Goal: Information Seeking & Learning: Learn about a topic

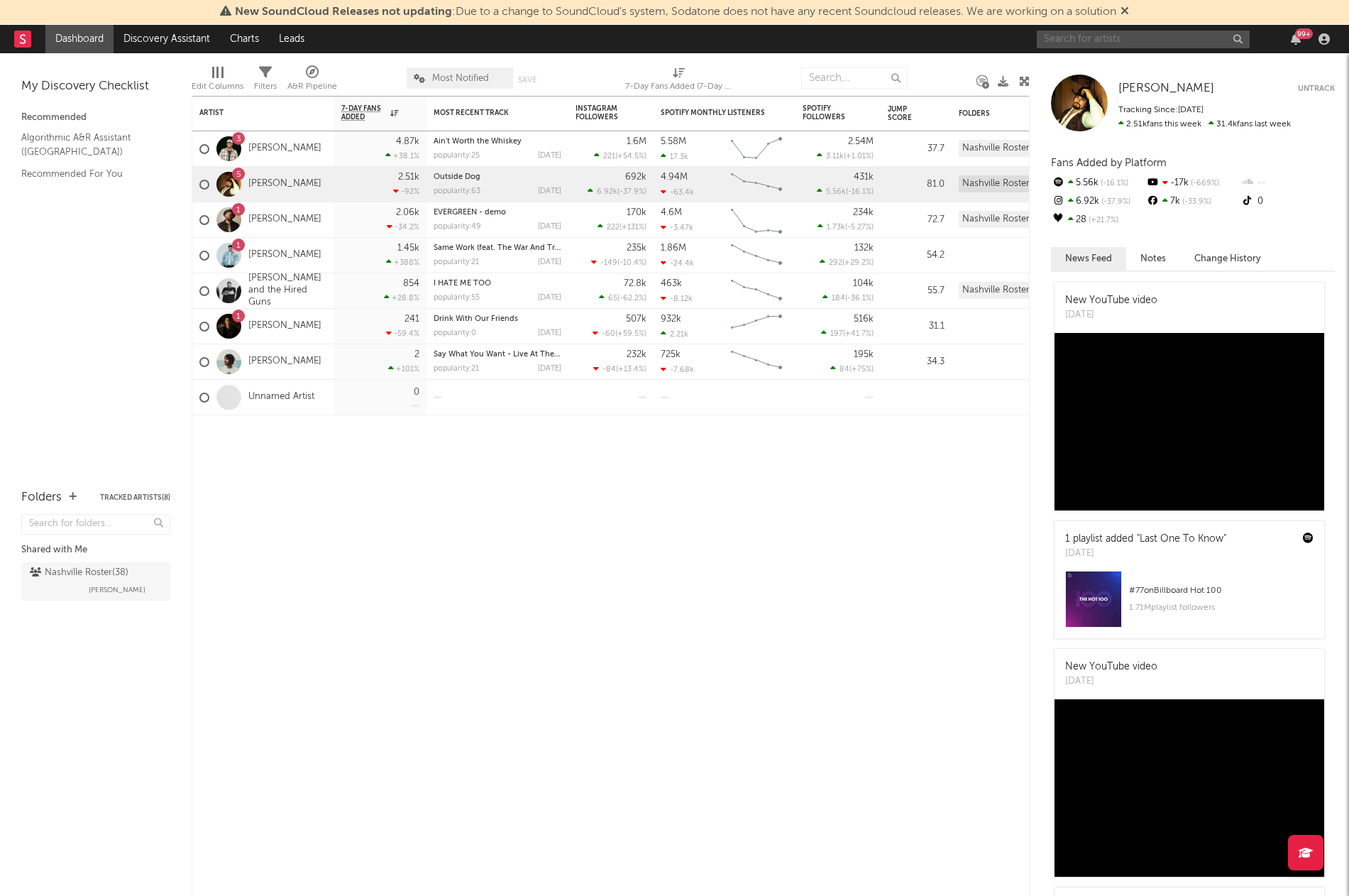
click at [1096, 41] on input "text" at bounding box center [1143, 39] width 213 height 18
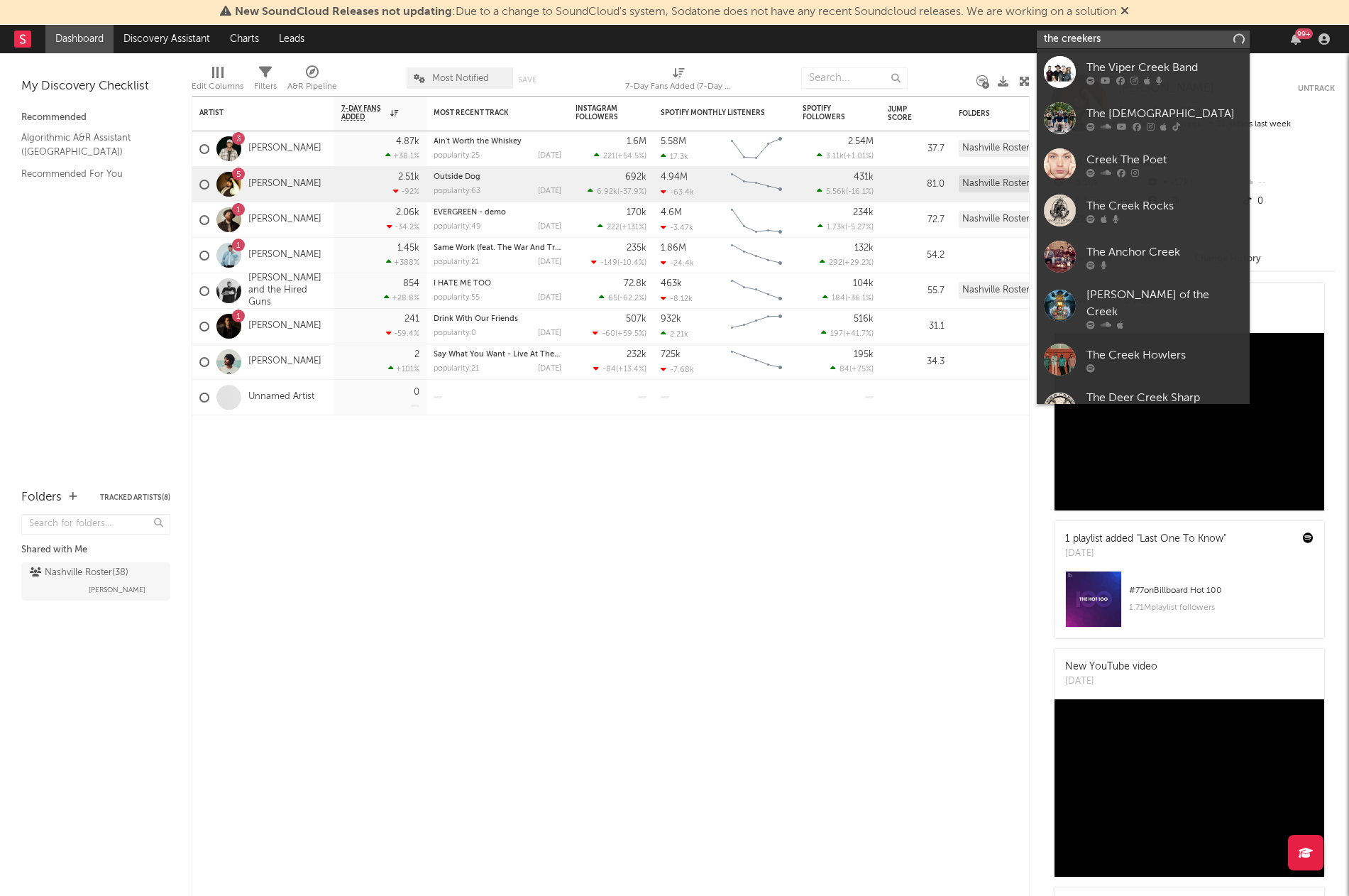
type input "the creekers"
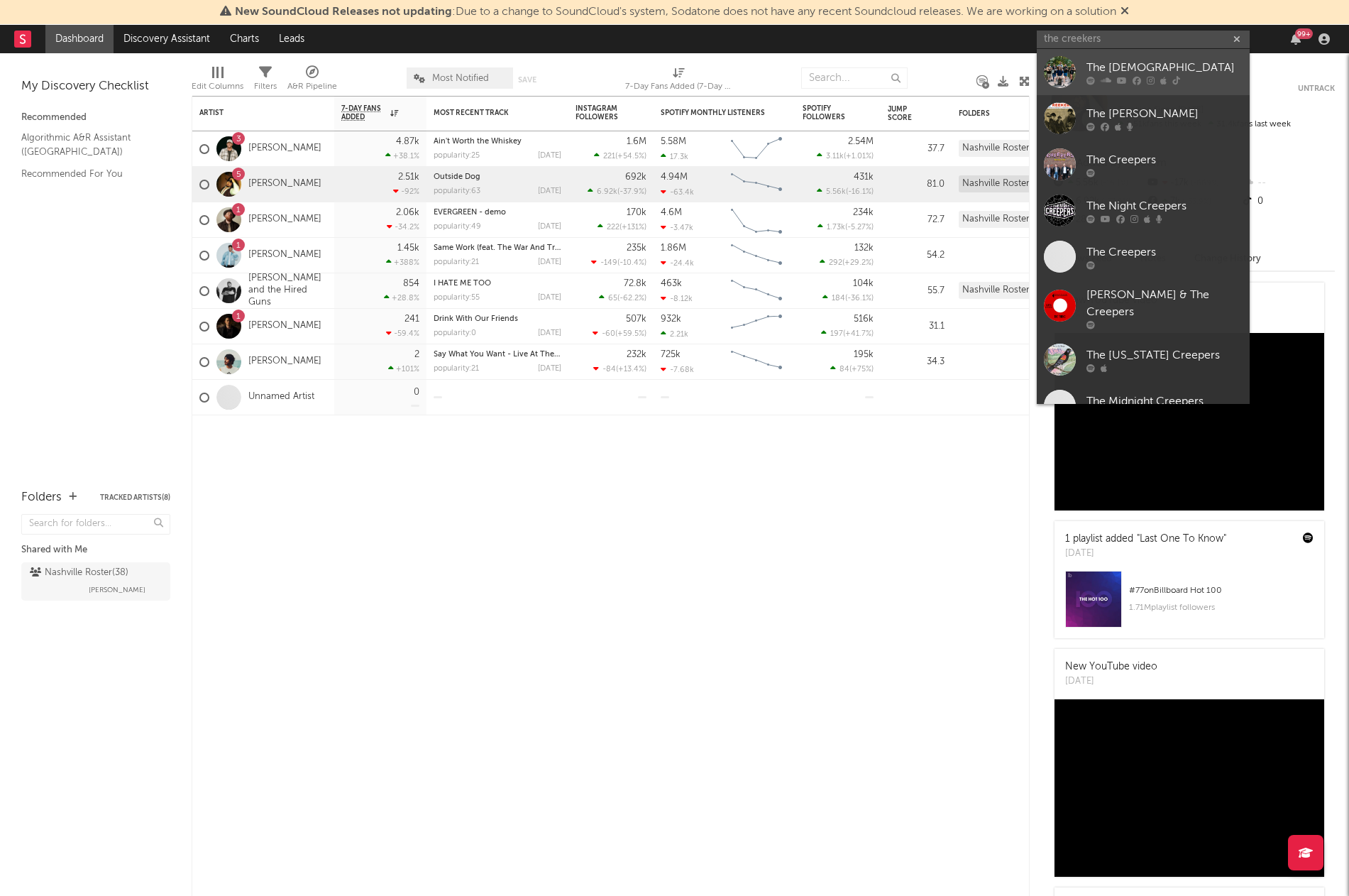
click at [1121, 80] on icon at bounding box center [1122, 80] width 10 height 9
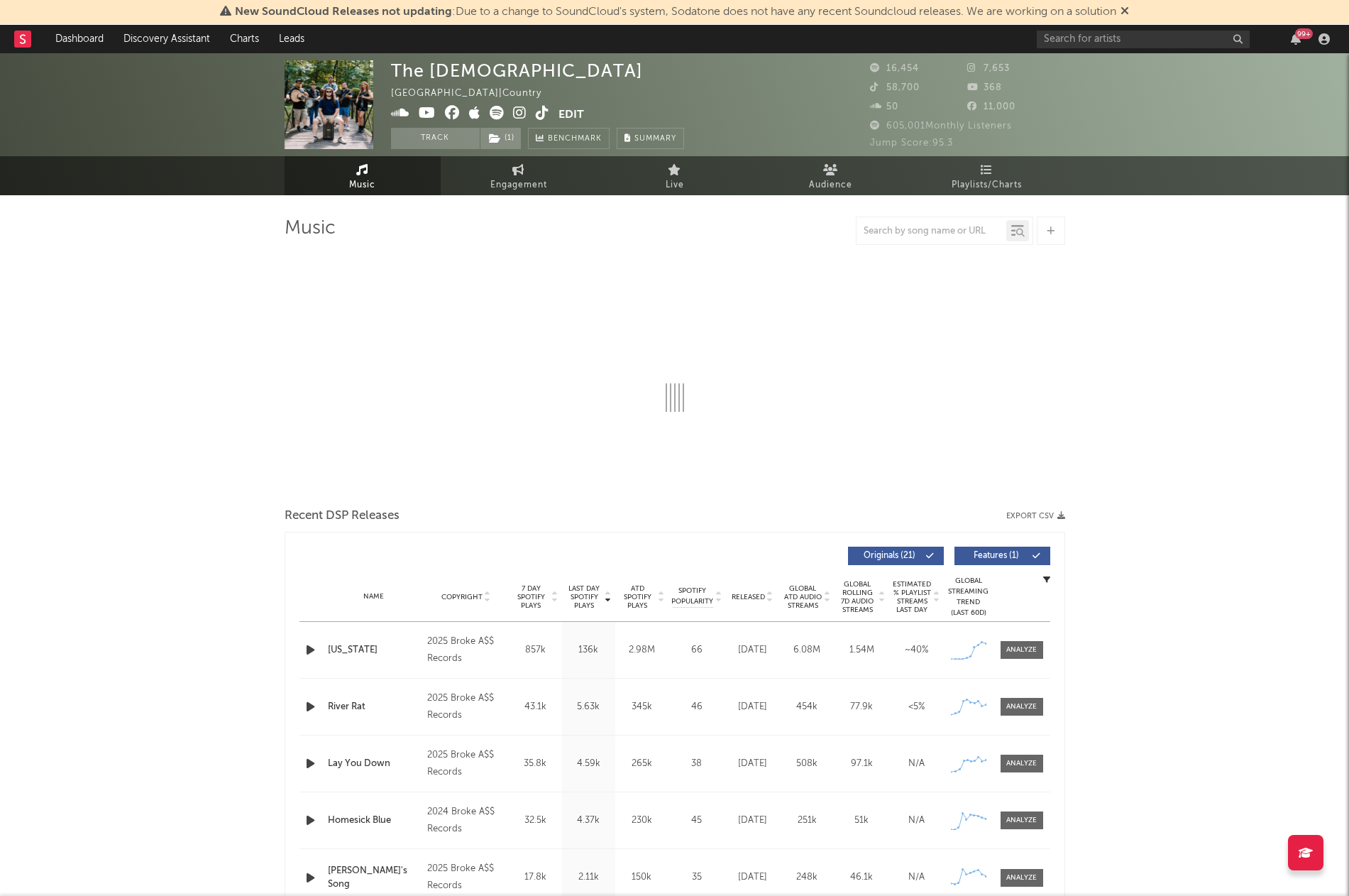
select select "6m"
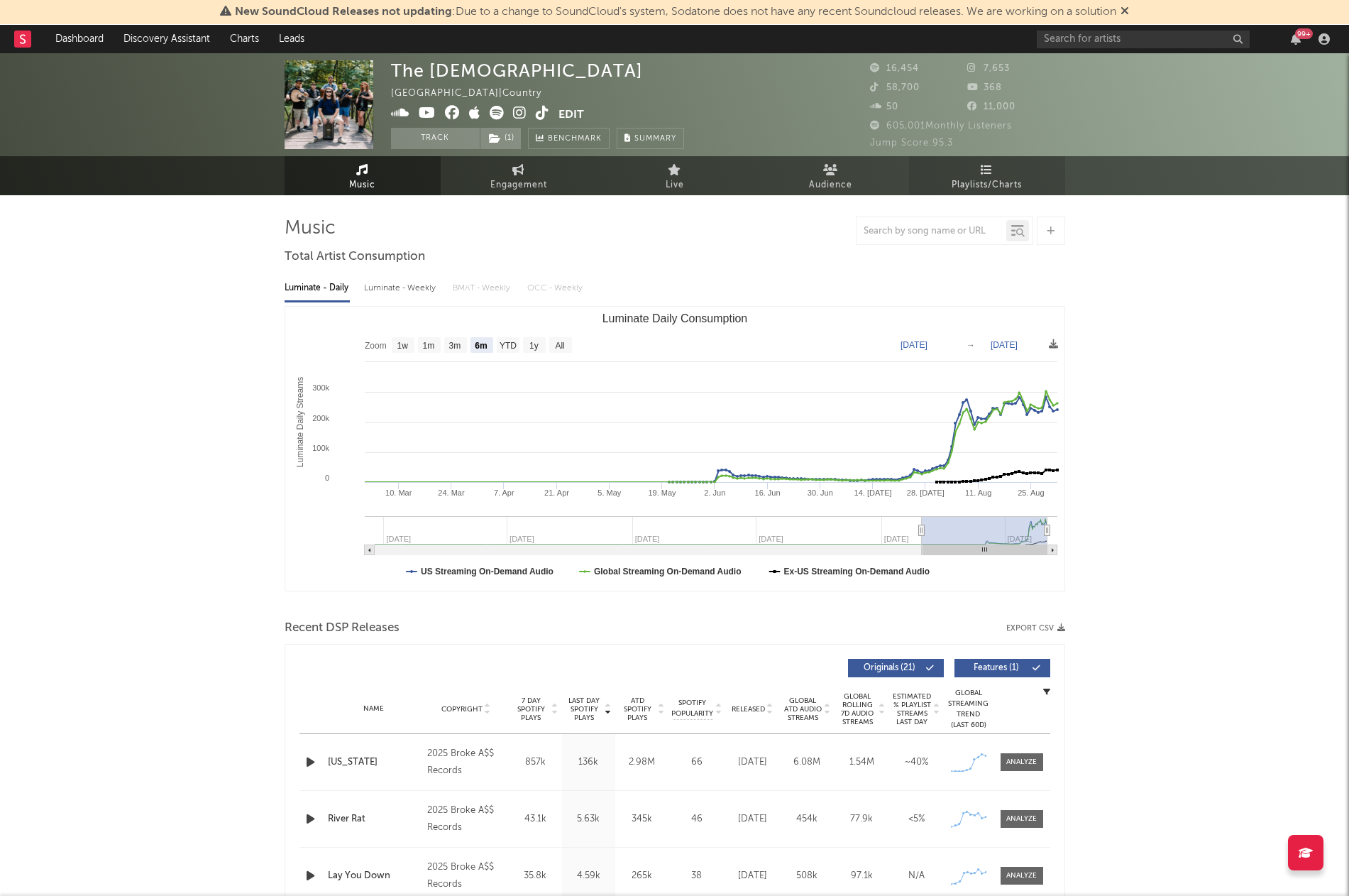
click at [987, 186] on span "Playlists/Charts" at bounding box center [987, 185] width 70 height 17
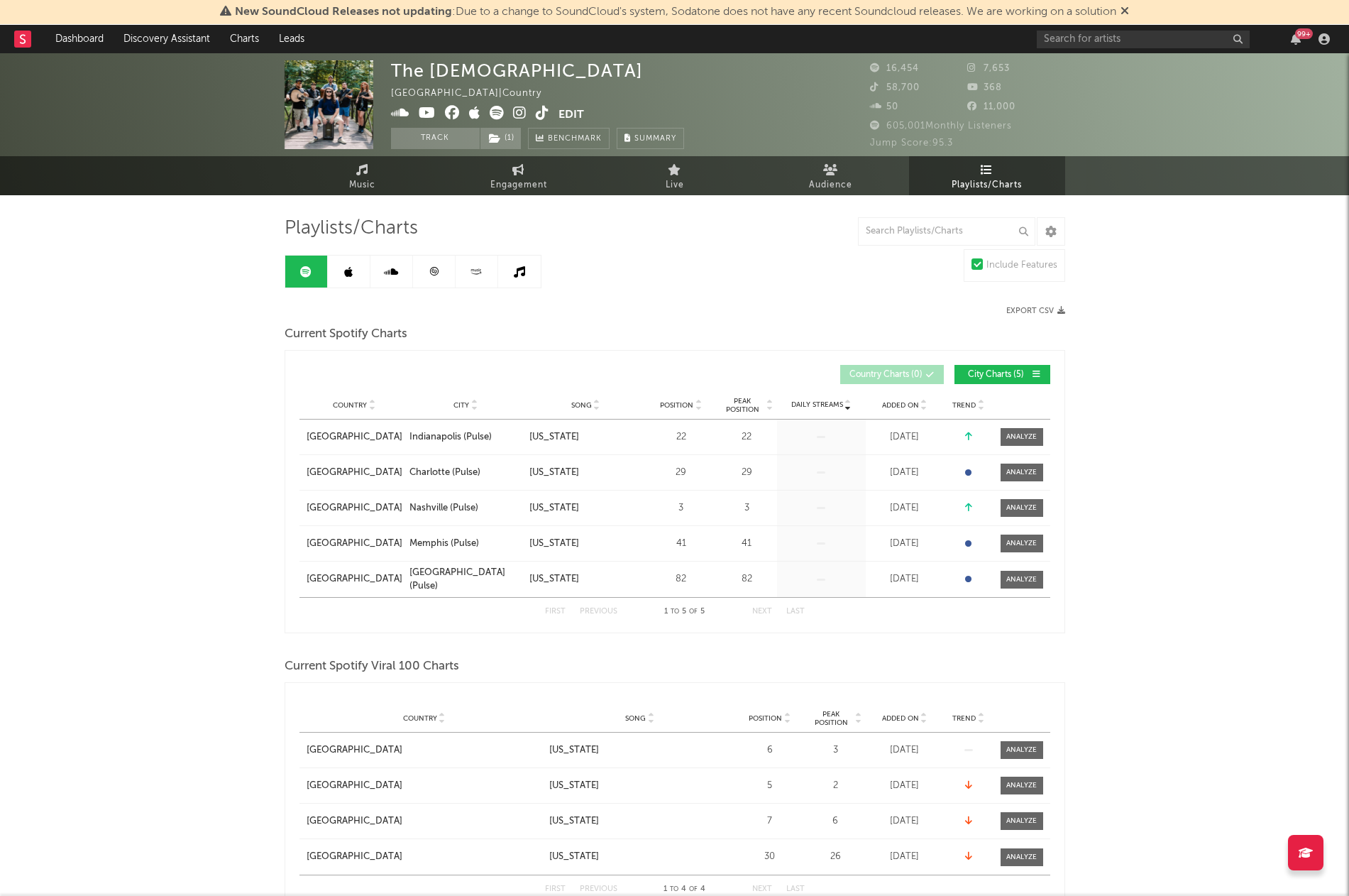
click at [339, 271] on link at bounding box center [348, 271] width 42 height 32
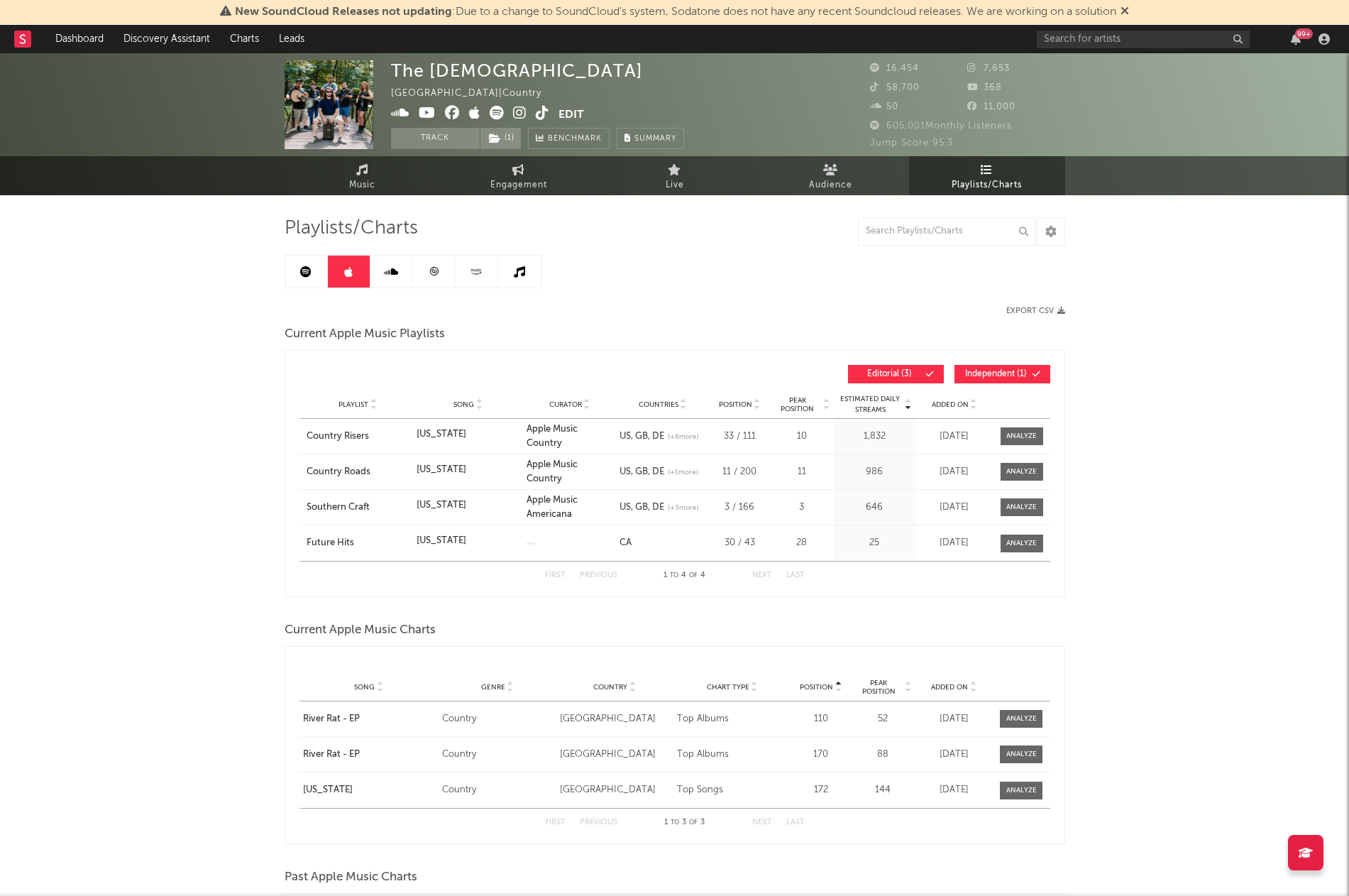
click at [482, 279] on link at bounding box center [476, 271] width 42 height 32
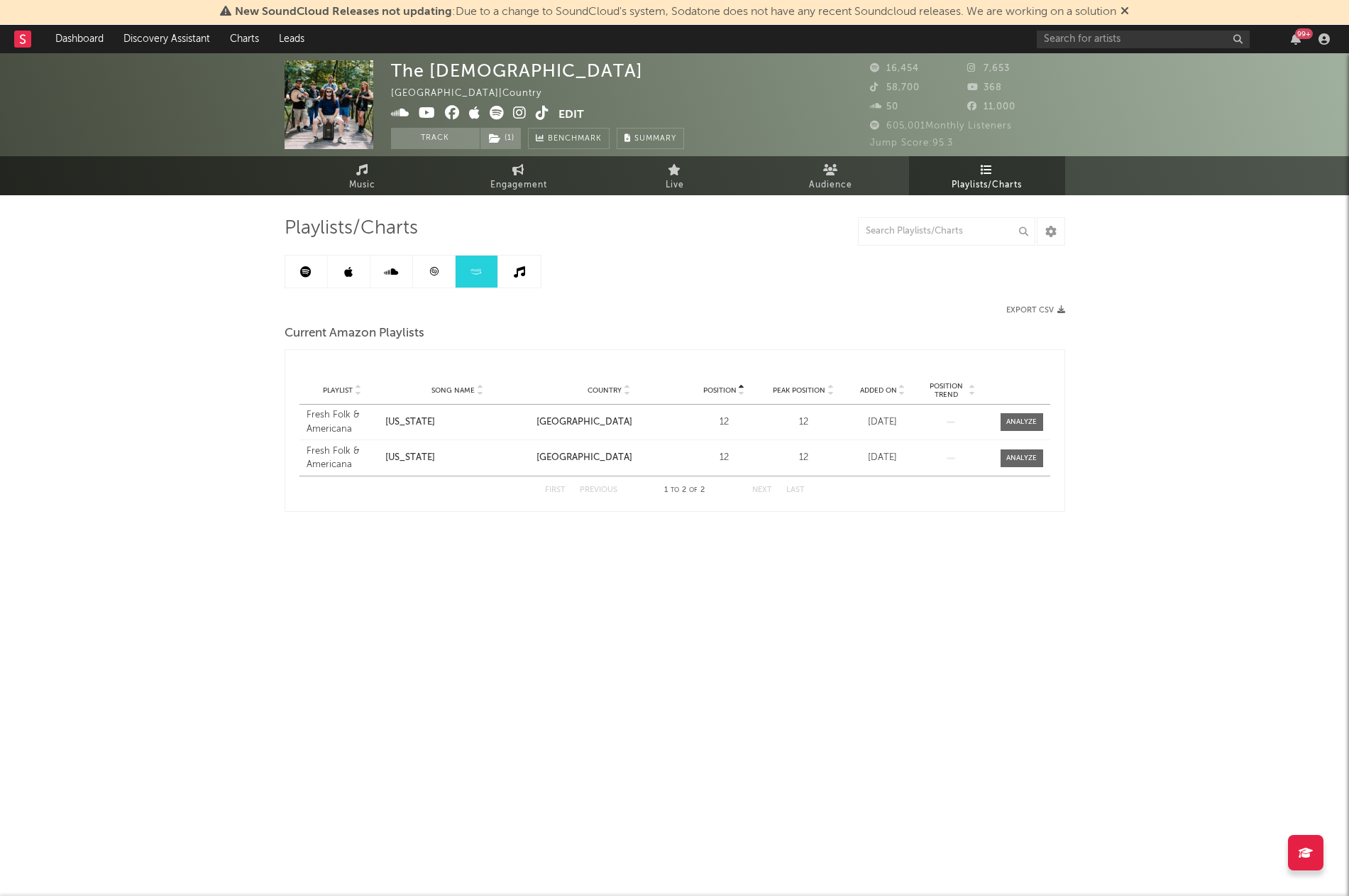
click at [526, 279] on link at bounding box center [519, 271] width 42 height 32
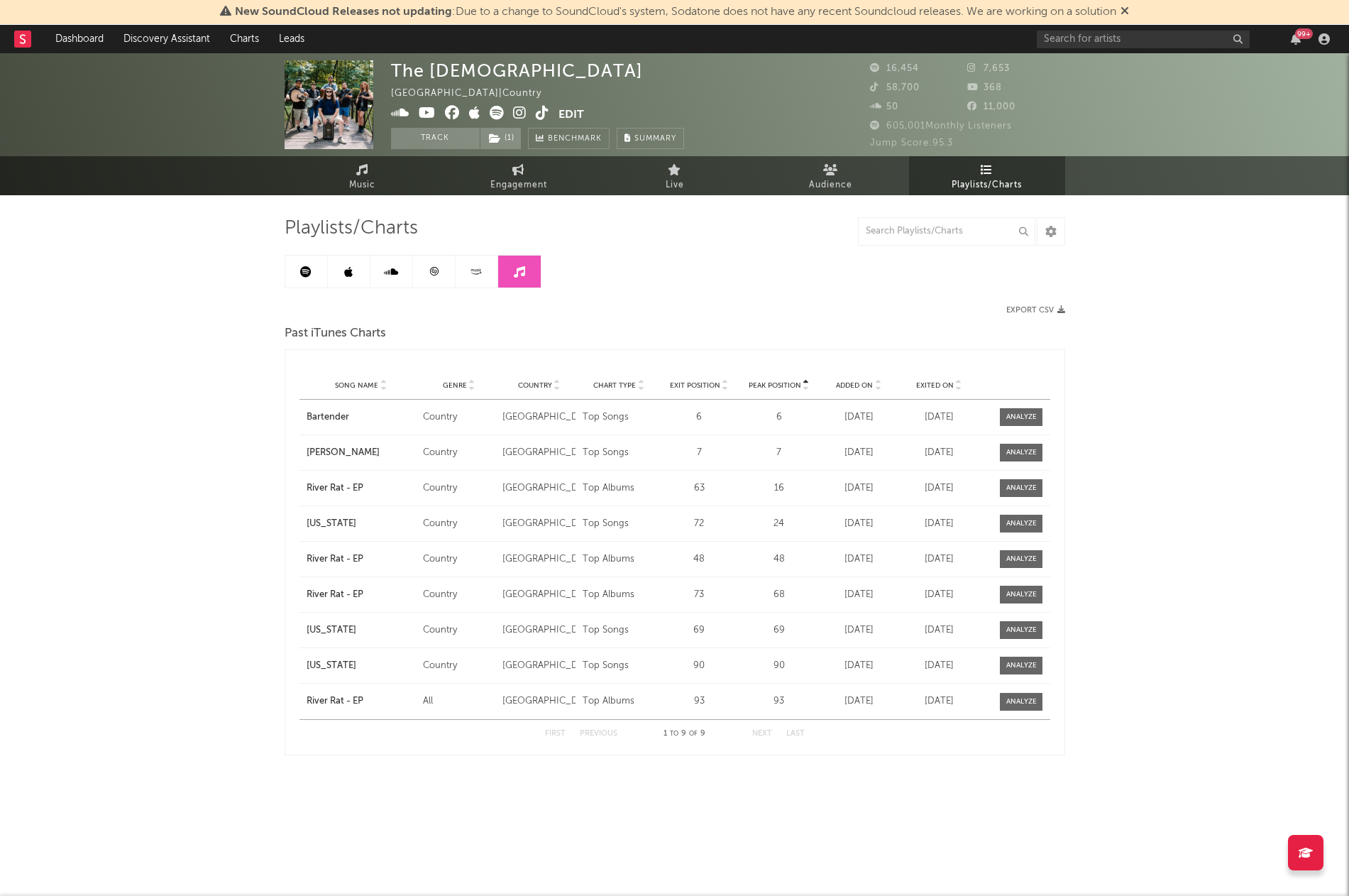
click at [339, 271] on link at bounding box center [348, 271] width 42 height 32
